Goal: Navigation & Orientation: Find specific page/section

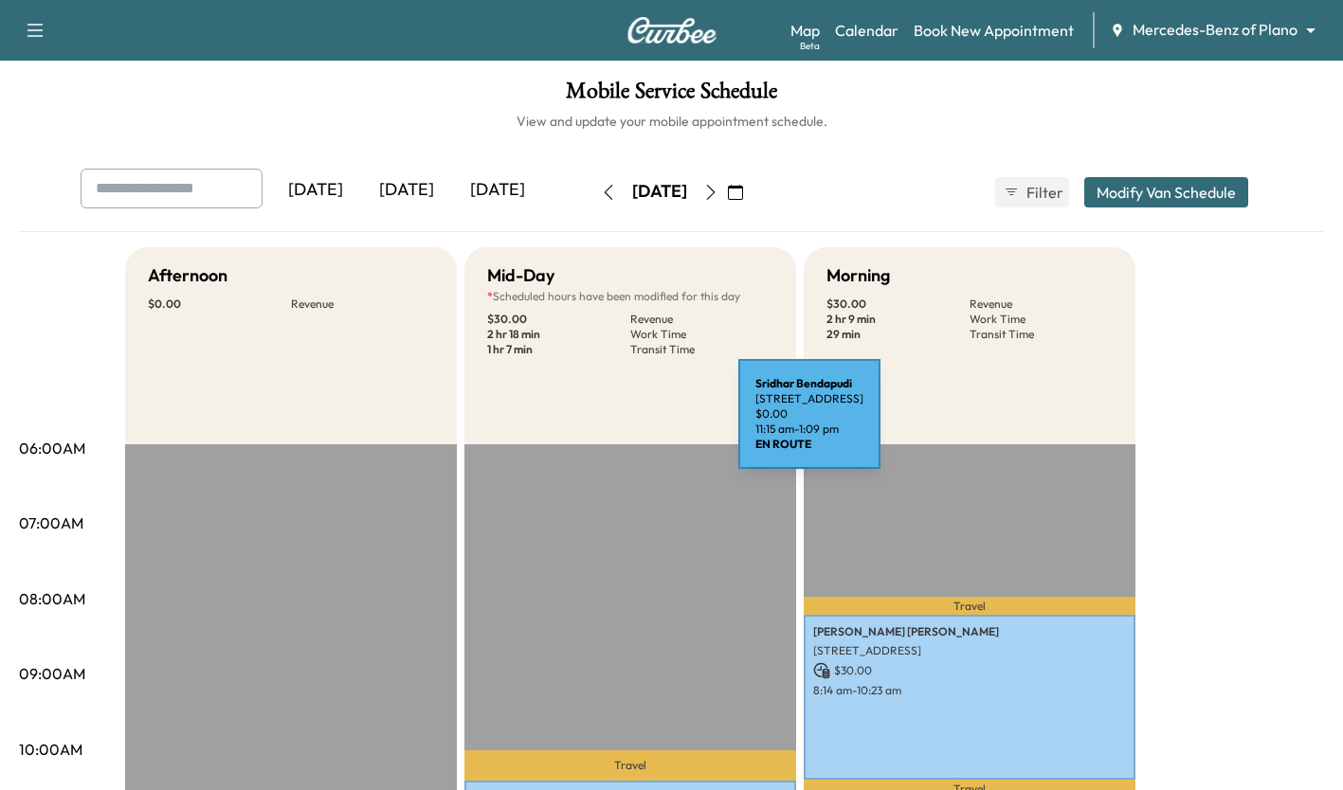
scroll to position [555, 0]
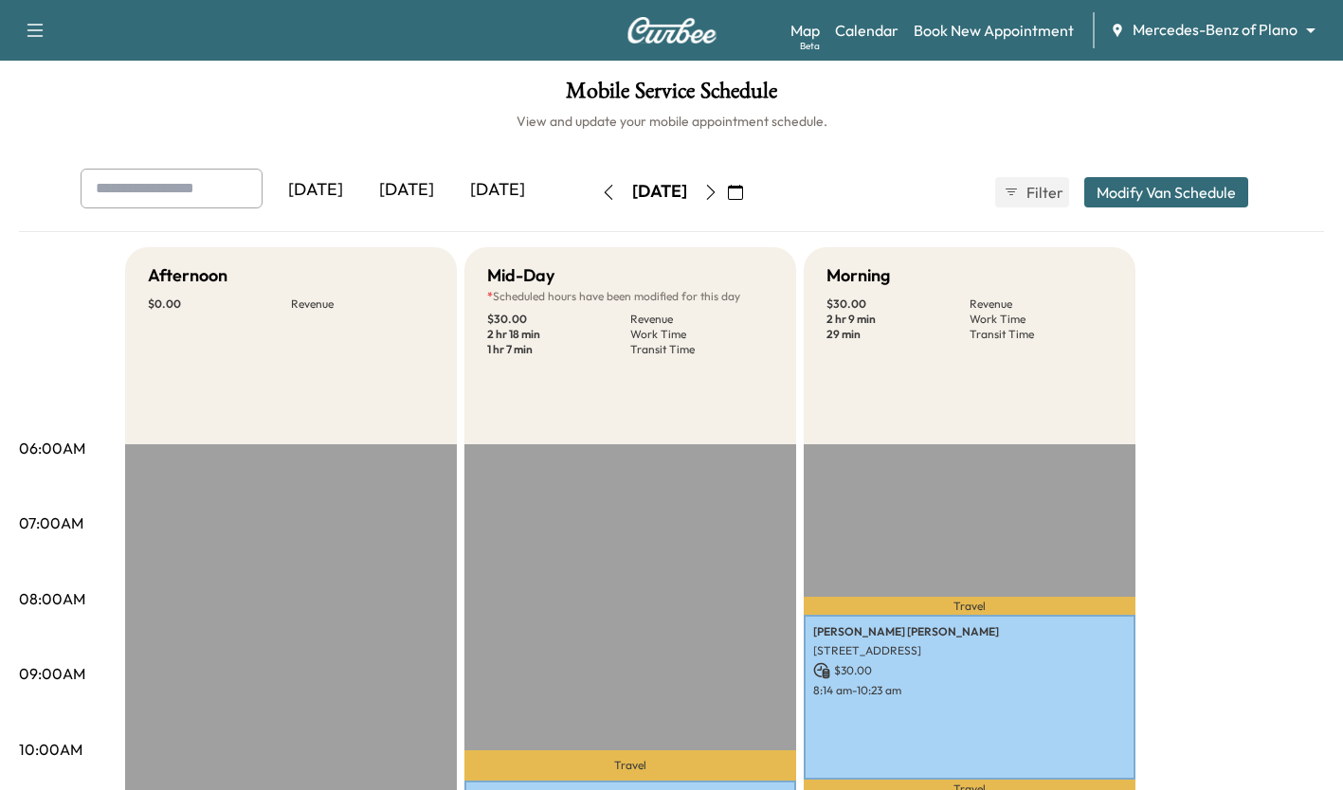
click at [718, 188] on icon "button" at bounding box center [710, 192] width 15 height 15
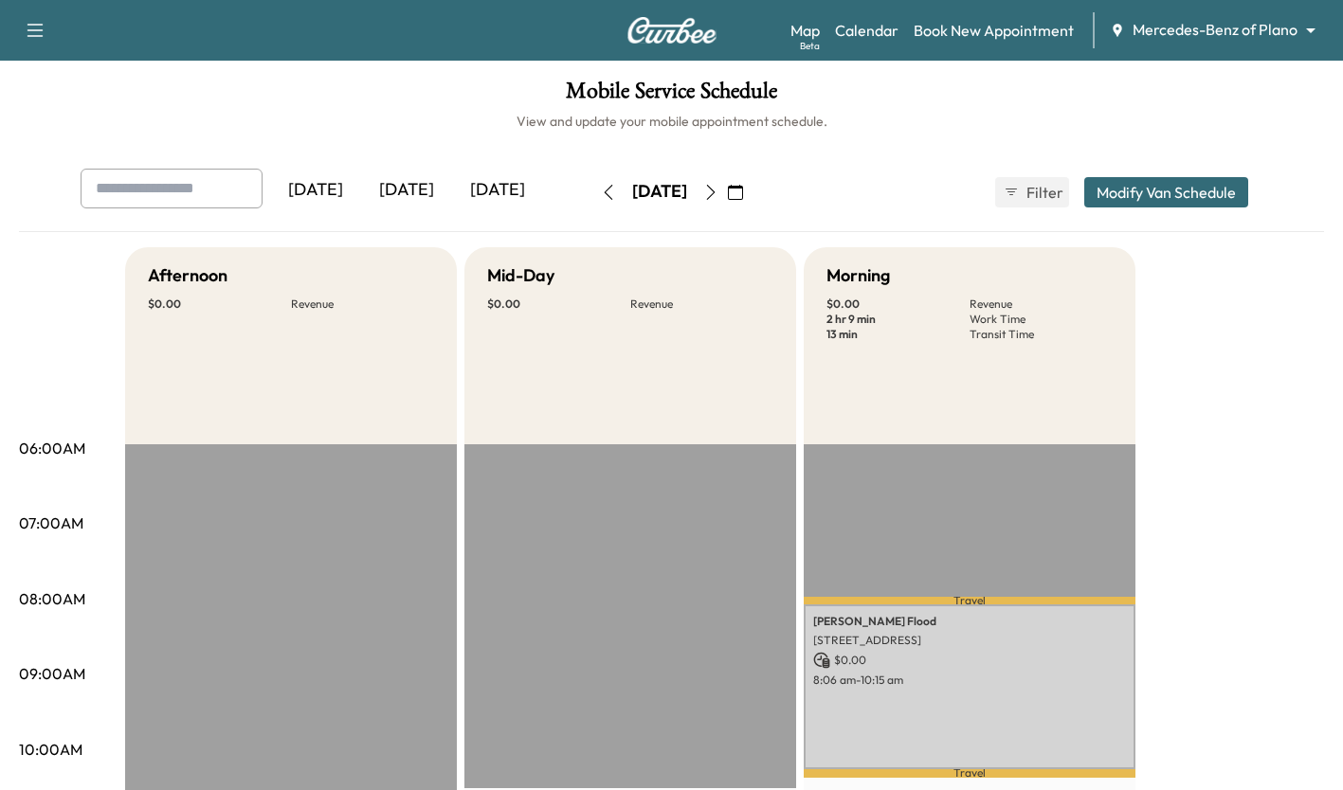
click at [718, 187] on icon "button" at bounding box center [710, 192] width 15 height 15
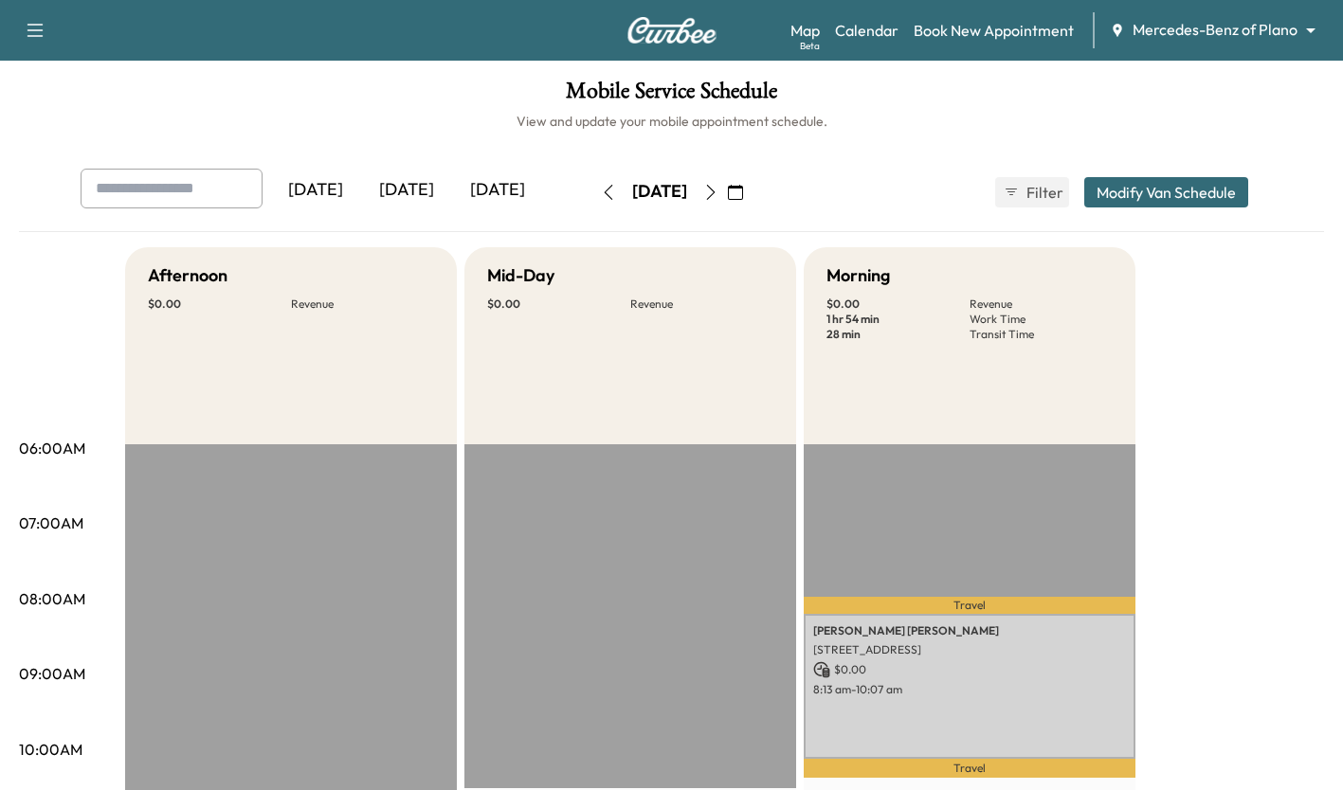
click at [718, 194] on icon "button" at bounding box center [710, 192] width 15 height 15
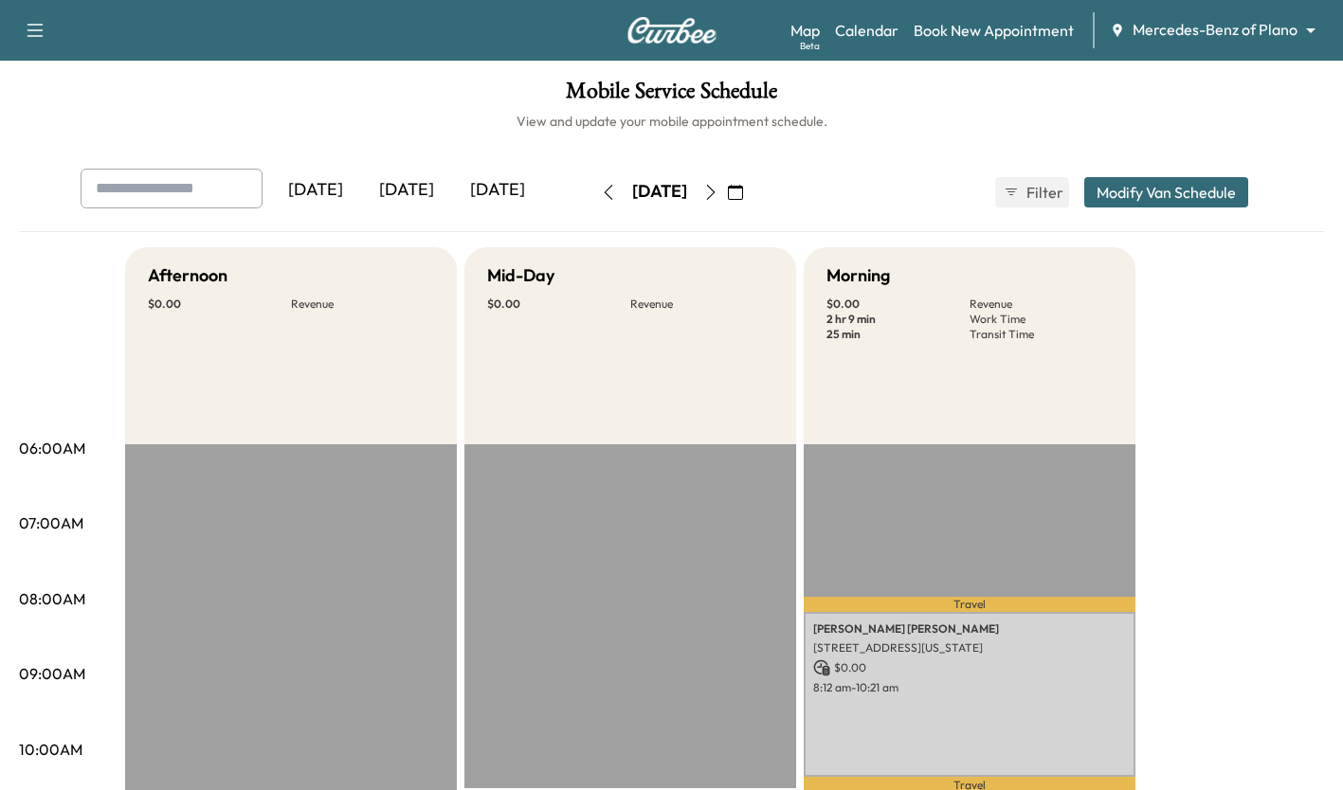
click at [601, 192] on icon "button" at bounding box center [608, 192] width 15 height 15
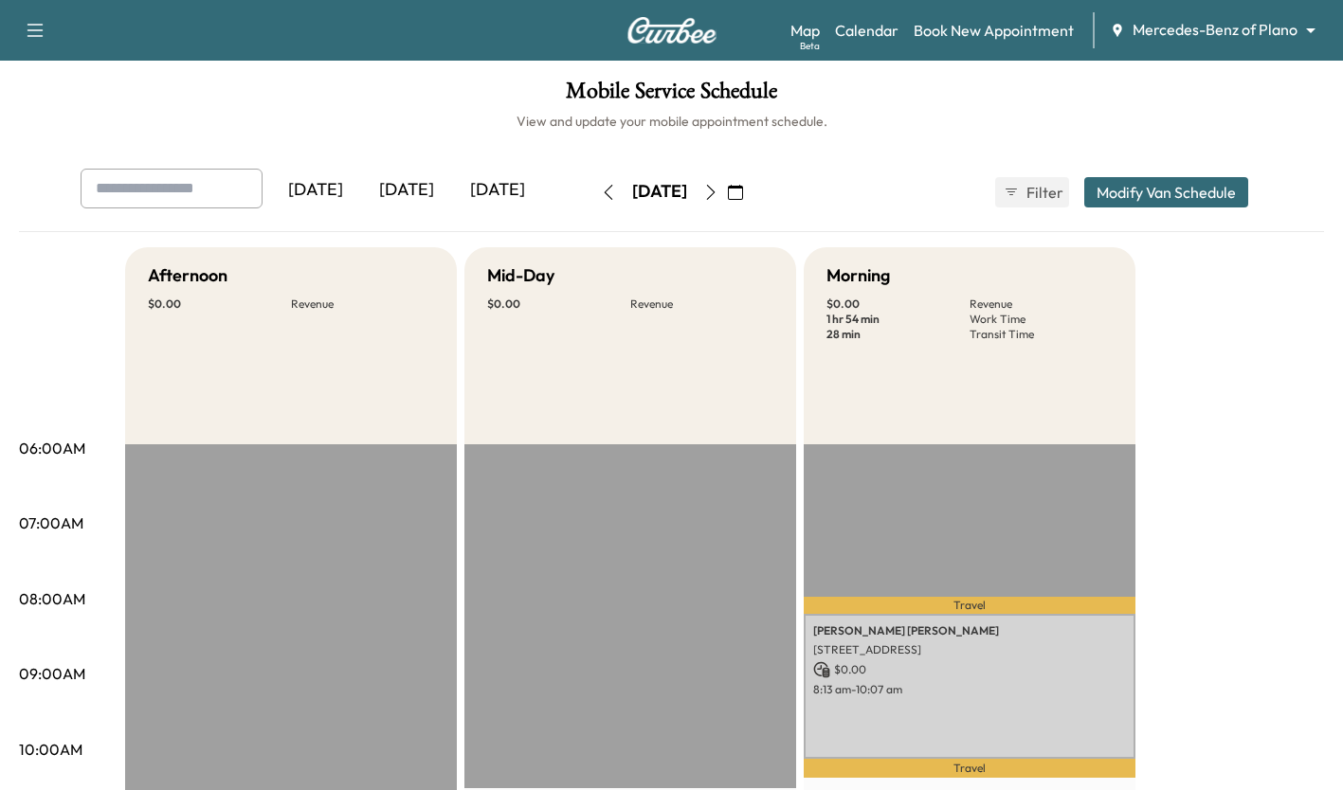
click at [601, 193] on icon "button" at bounding box center [608, 192] width 15 height 15
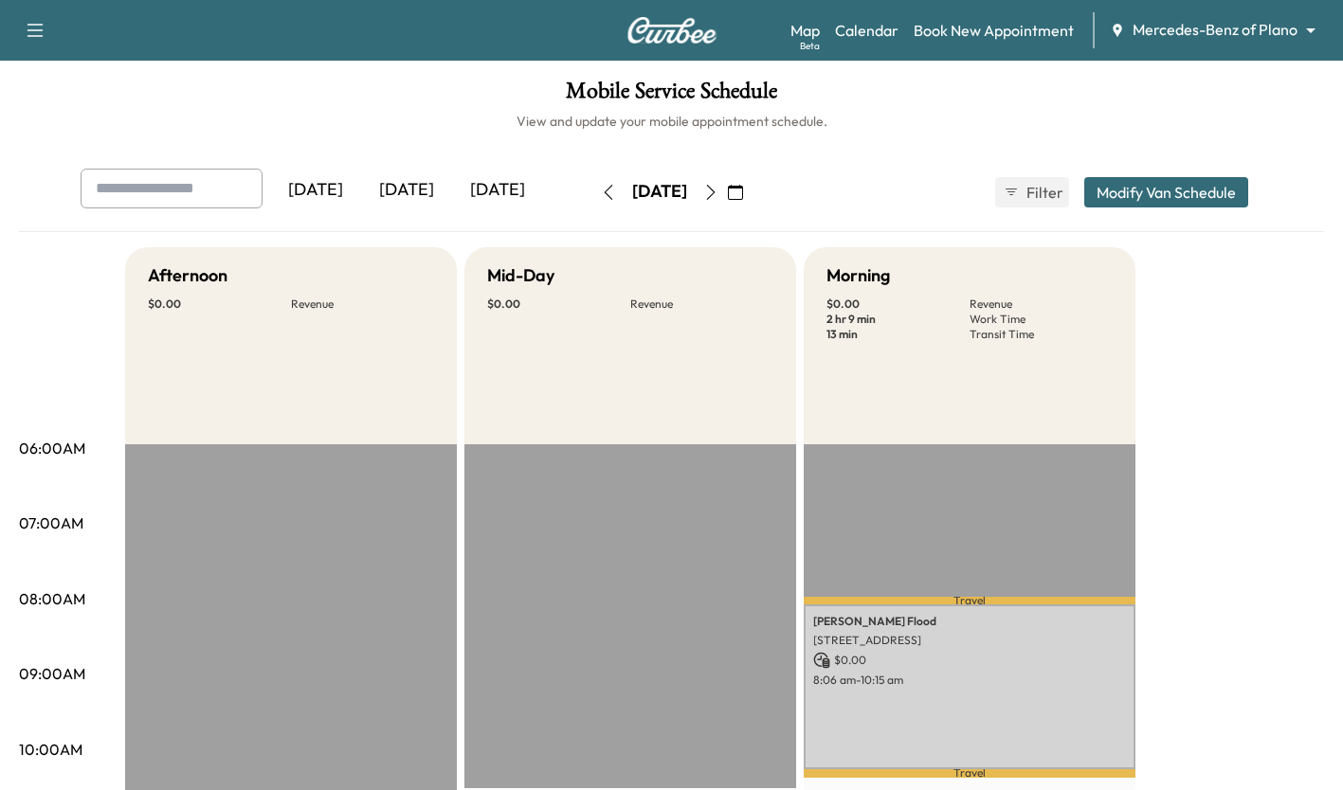
click at [592, 182] on button "button" at bounding box center [608, 192] width 32 height 30
